Goal: Task Accomplishment & Management: Manage account settings

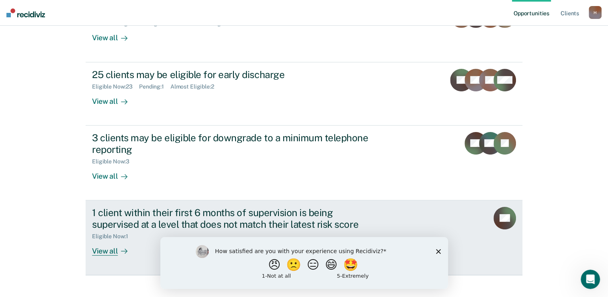
scroll to position [147, 0]
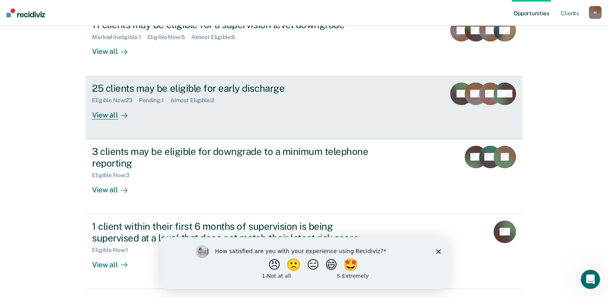
click at [105, 117] on div "View all" at bounding box center [114, 112] width 45 height 16
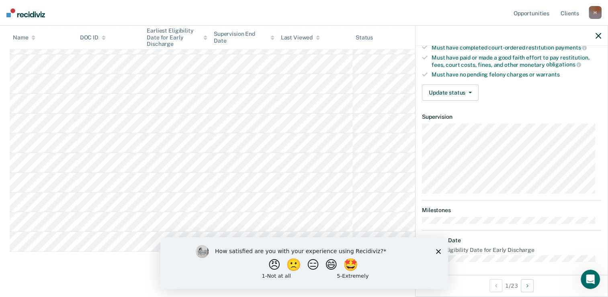
scroll to position [453, 0]
click at [437, 252] on polygon "Close survey" at bounding box center [438, 250] width 5 height 5
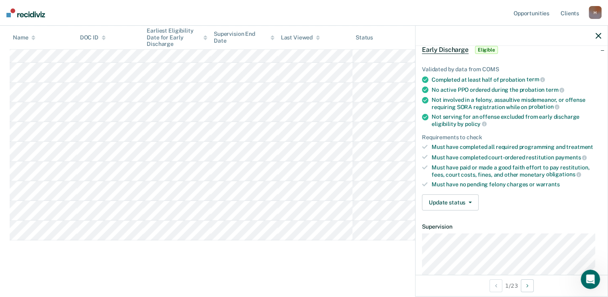
scroll to position [0, 0]
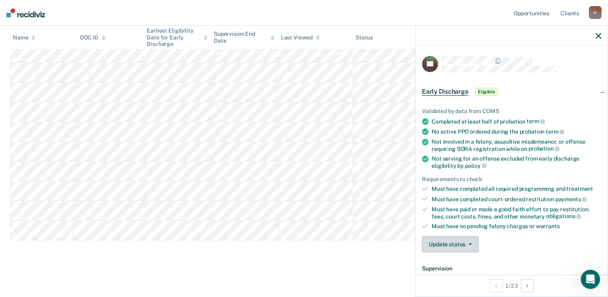
click at [465, 243] on span "button" at bounding box center [468, 244] width 6 height 2
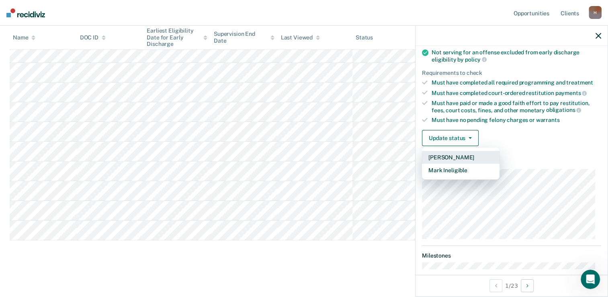
scroll to position [121, 0]
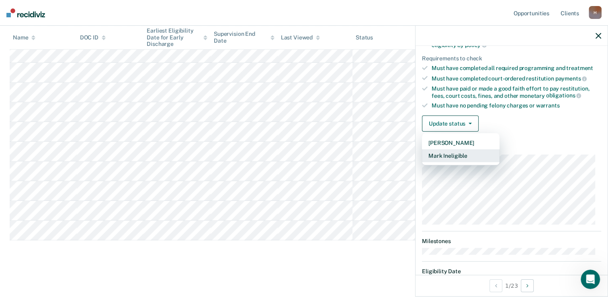
click at [442, 151] on button "Mark Ineligible" at bounding box center [461, 155] width 78 height 13
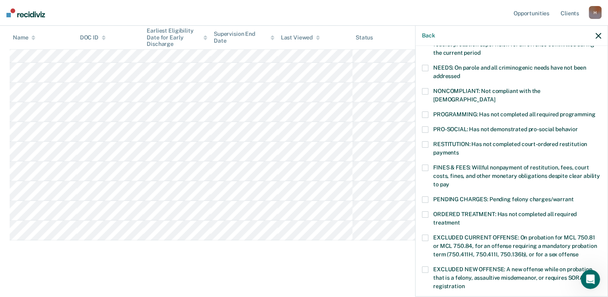
click at [424, 111] on span at bounding box center [425, 114] width 6 height 6
click at [595, 111] on input "PROGRAMMING: Has not completed all required programming" at bounding box center [595, 111] width 0 height 0
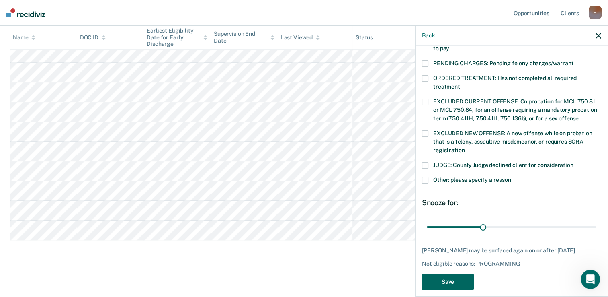
click at [446, 273] on button "Save" at bounding box center [448, 281] width 52 height 16
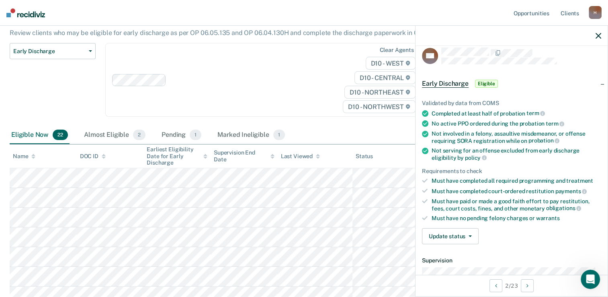
scroll to position [0, 0]
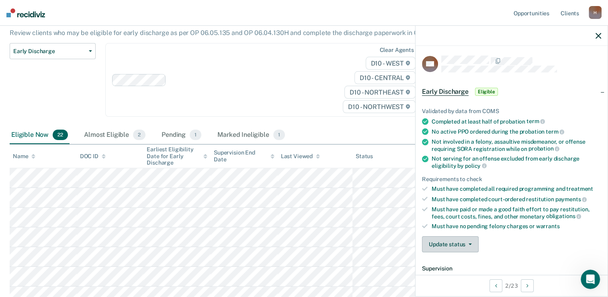
click at [471, 239] on button "Update status" at bounding box center [450, 244] width 57 height 16
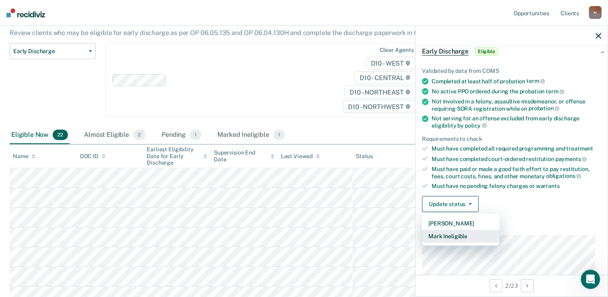
click at [444, 235] on button "Mark Ineligible" at bounding box center [461, 236] width 78 height 13
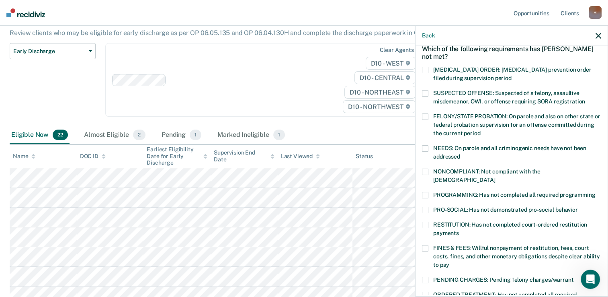
click at [426, 94] on span at bounding box center [425, 93] width 6 height 6
click at [585, 98] on input "SUSPECTED OFFENSE: Suspected of a felony, assaultive misdemeanor, OWI, or offen…" at bounding box center [585, 98] width 0 height 0
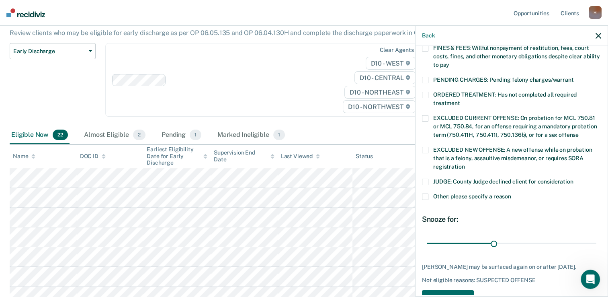
scroll to position [263, 0]
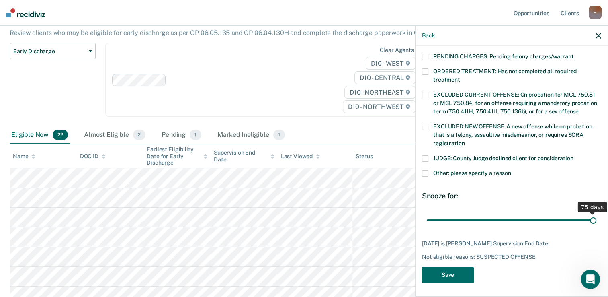
drag, startPoint x: 491, startPoint y: 211, endPoint x: 615, endPoint y: 204, distance: 124.4
type input "75"
click at [597, 213] on input "range" at bounding box center [512, 220] width 170 height 14
click at [464, 269] on button "Save" at bounding box center [448, 275] width 52 height 16
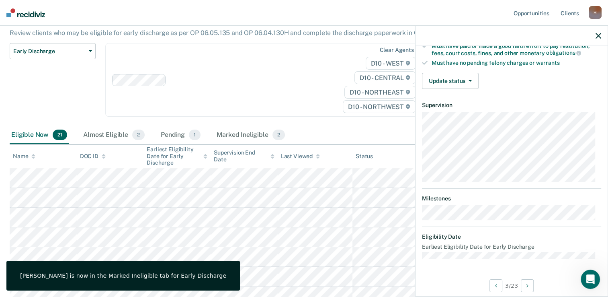
scroll to position [152, 0]
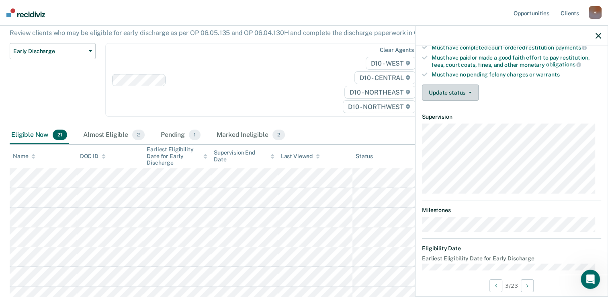
click at [467, 92] on button "Update status" at bounding box center [450, 92] width 57 height 16
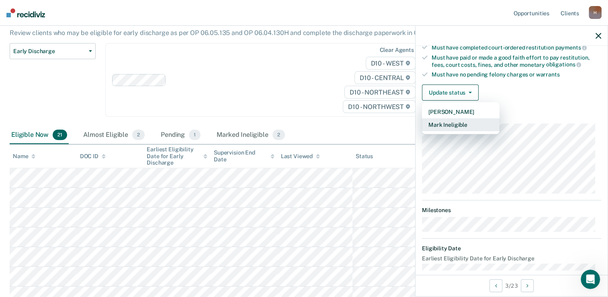
click at [459, 121] on button "Mark Ineligible" at bounding box center [461, 124] width 78 height 13
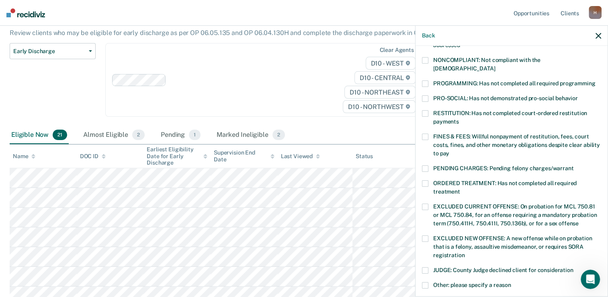
click at [423, 80] on span at bounding box center [425, 83] width 6 height 6
click at [595, 80] on input "PROGRAMMING: Has not completed all required programming" at bounding box center [595, 80] width 0 height 0
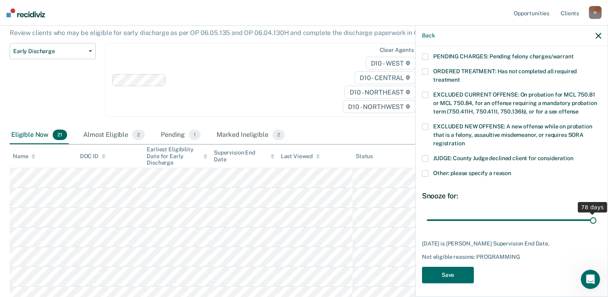
scroll to position [256, 0]
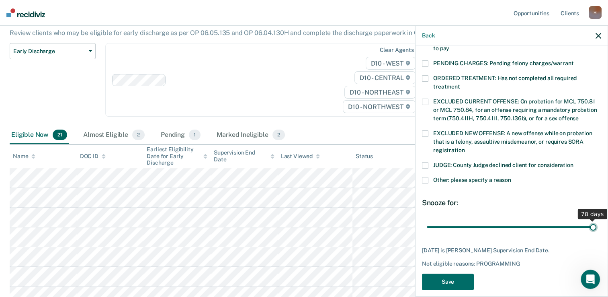
drag, startPoint x: 488, startPoint y: 210, endPoint x: 615, endPoint y: 200, distance: 127.4
type input "78"
click at [597, 220] on input "range" at bounding box center [512, 227] width 170 height 14
click at [463, 273] on button "Save" at bounding box center [448, 281] width 52 height 16
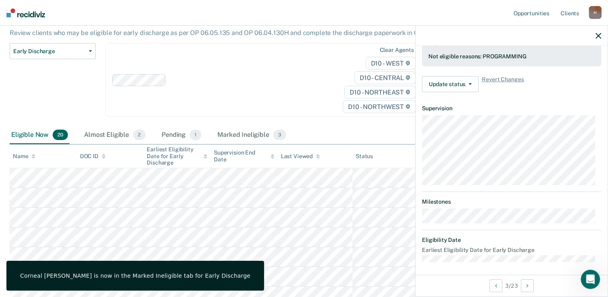
scroll to position [160, 0]
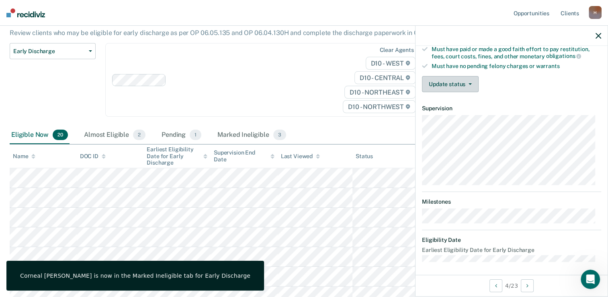
click at [467, 84] on button "Update status" at bounding box center [450, 84] width 57 height 16
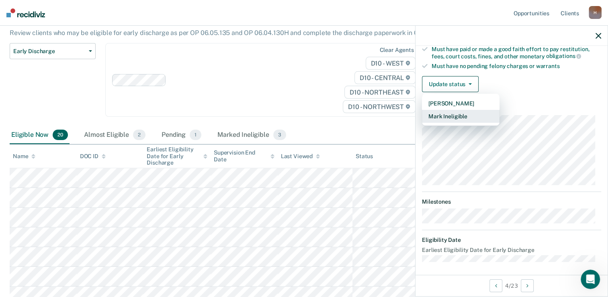
click at [460, 111] on button "Mark Ineligible" at bounding box center [461, 116] width 78 height 13
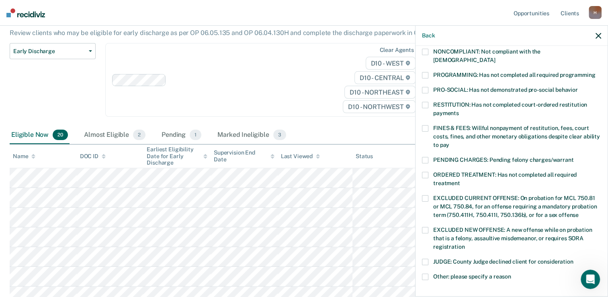
click at [426, 72] on span at bounding box center [425, 75] width 6 height 6
click at [595, 72] on input "PROGRAMMING: Has not completed all required programming" at bounding box center [595, 72] width 0 height 0
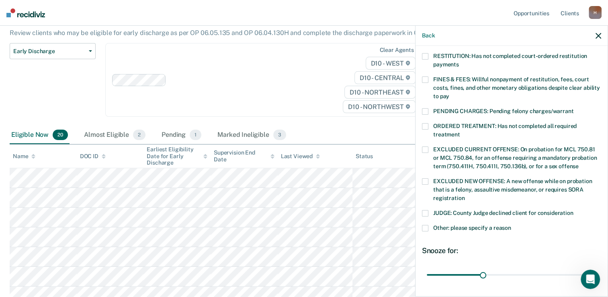
scroll to position [263, 0]
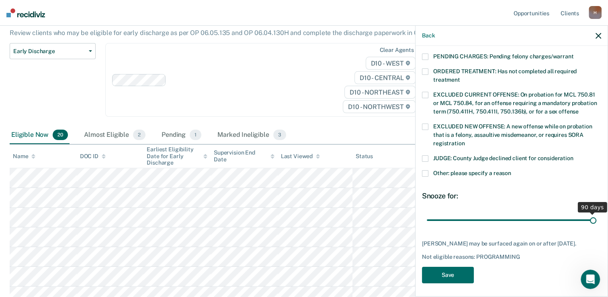
drag, startPoint x: 484, startPoint y: 211, endPoint x: 615, endPoint y: 202, distance: 131.7
type input "90"
click at [597, 213] on input "range" at bounding box center [512, 220] width 170 height 14
click at [459, 269] on button "Save" at bounding box center [448, 275] width 52 height 16
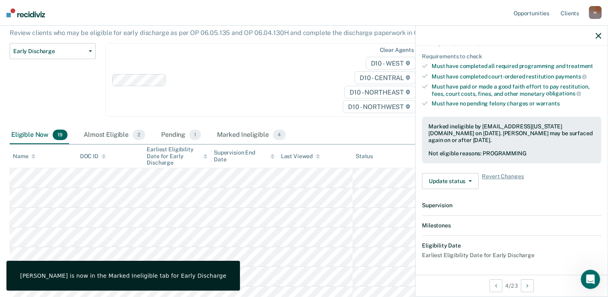
scroll to position [219, 0]
